Goal: Task Accomplishment & Management: Manage account settings

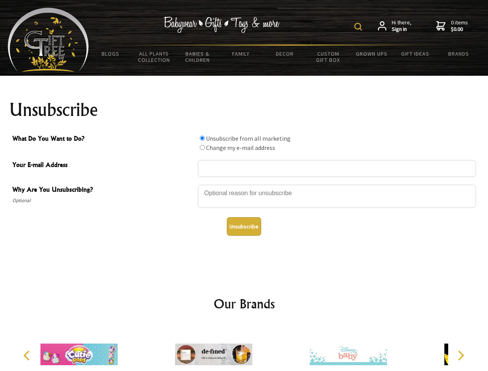
click at [360, 27] on img at bounding box center [359, 27] width 8 height 8
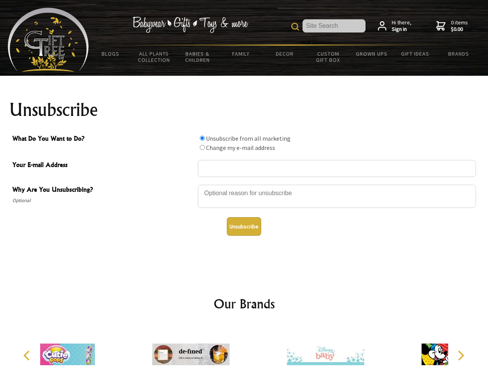
click at [244, 184] on div at bounding box center [337, 197] width 278 height 27
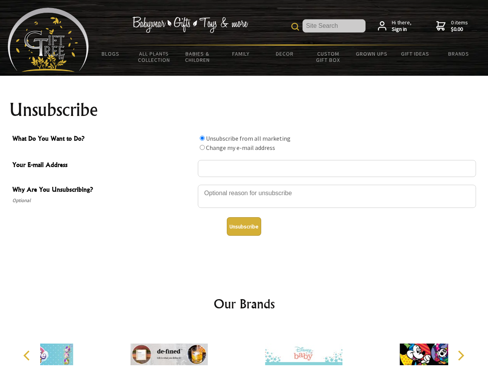
click at [202, 138] on input "What Do You Want to Do?" at bounding box center [202, 138] width 5 height 5
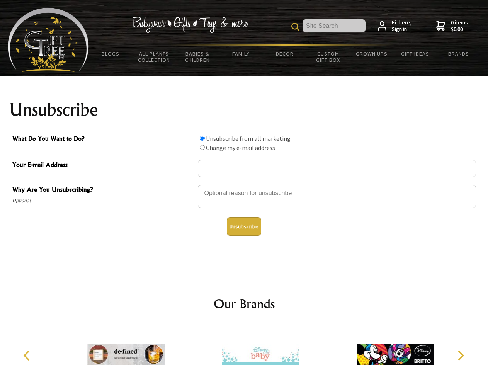
click at [202, 147] on input "What Do You Want to Do?" at bounding box center [202, 147] width 5 height 5
radio input "true"
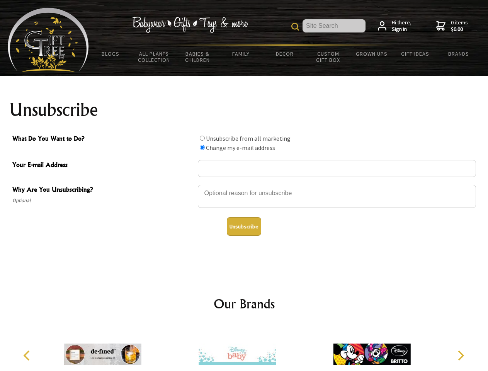
click at [244, 227] on button "Unsubscribe" at bounding box center [244, 226] width 34 height 19
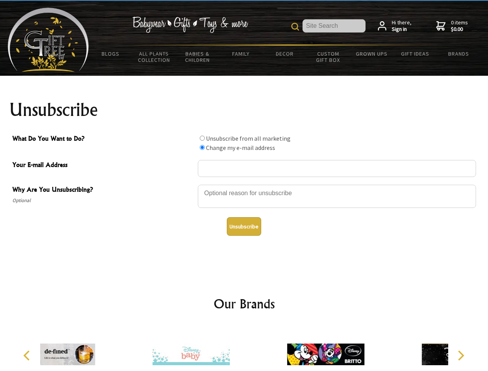
click at [244, 348] on div at bounding box center [191, 356] width 135 height 60
click at [28, 356] on icon "Previous" at bounding box center [27, 356] width 10 height 10
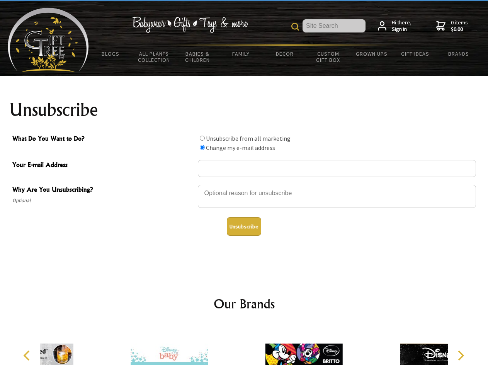
click at [461, 356] on icon "Next" at bounding box center [460, 356] width 10 height 10
